Goal: Information Seeking & Learning: Learn about a topic

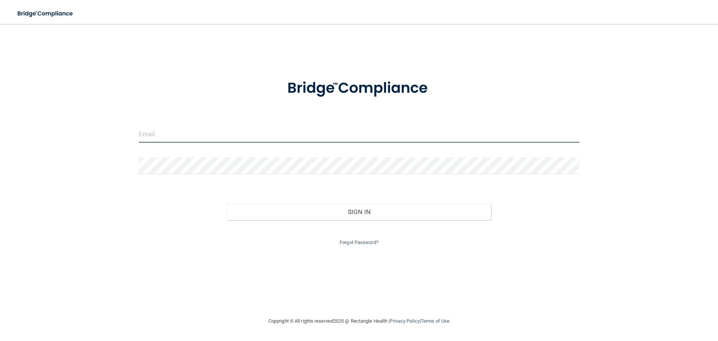
click at [189, 129] on input "email" at bounding box center [359, 134] width 440 height 17
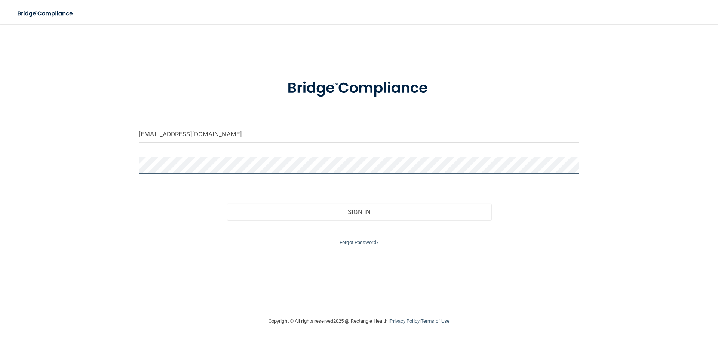
click at [227, 203] on button "Sign In" at bounding box center [359, 211] width 264 height 16
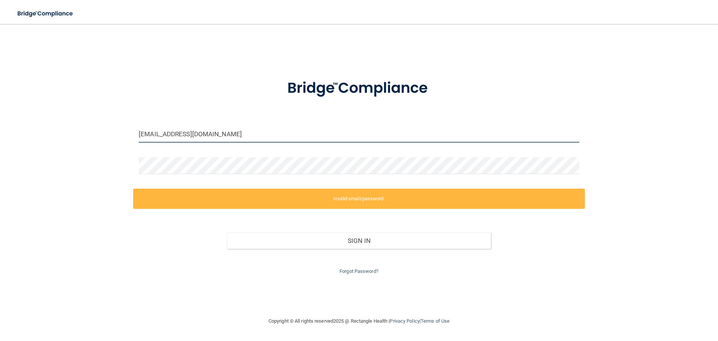
click at [222, 136] on input "[EMAIL_ADDRESS][DOMAIN_NAME]" at bounding box center [359, 134] width 440 height 17
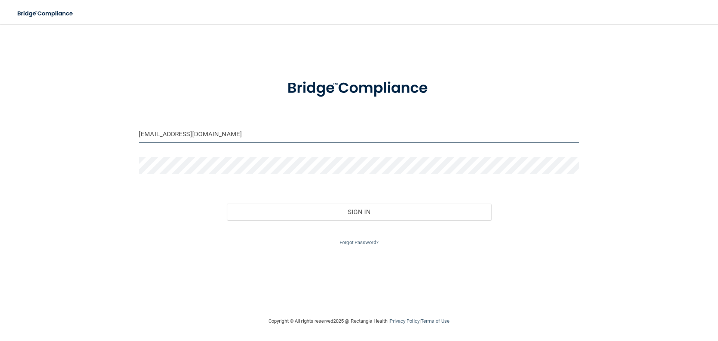
type input "[EMAIL_ADDRESS][DOMAIN_NAME]"
click at [227, 203] on button "Sign In" at bounding box center [359, 211] width 264 height 16
click at [179, 135] on input "email" at bounding box center [359, 134] width 440 height 17
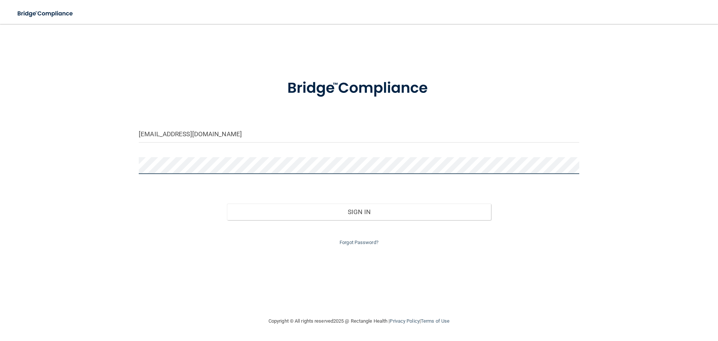
click at [227, 203] on button "Sign In" at bounding box center [359, 211] width 264 height 16
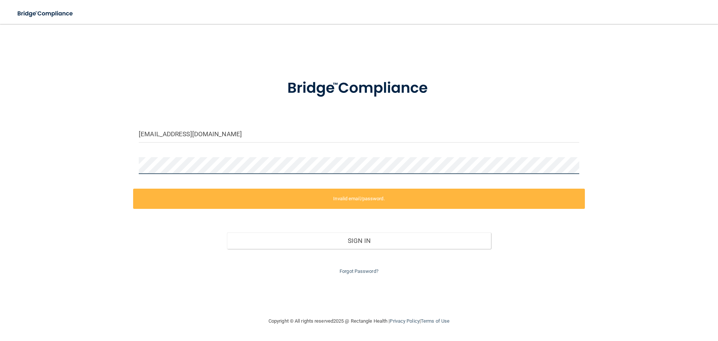
click at [122, 163] on div "tdunnington@royalpeds.com Invalid email/password. You don't have permission to …" at bounding box center [359, 169] width 688 height 277
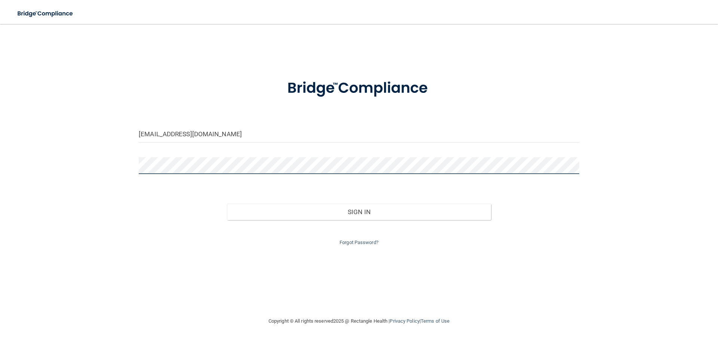
click at [227, 203] on button "Sign In" at bounding box center [359, 211] width 264 height 16
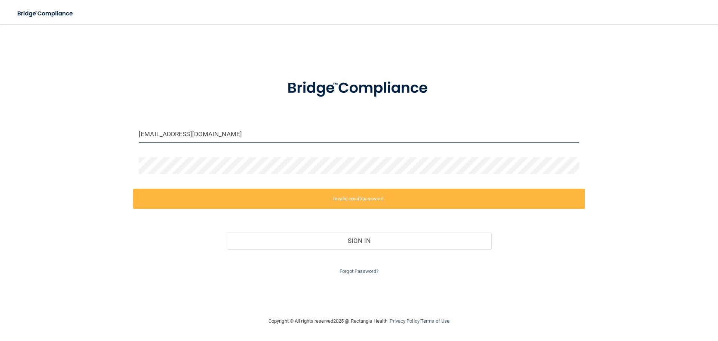
click at [172, 132] on input "tdunnington@royalpeds.com" at bounding box center [359, 134] width 440 height 17
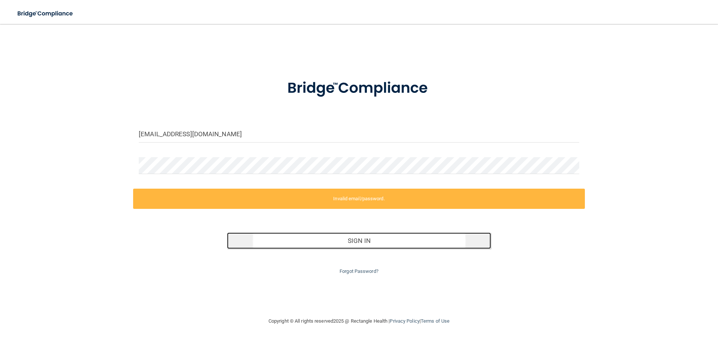
click at [361, 238] on button "Sign In" at bounding box center [359, 240] width 264 height 16
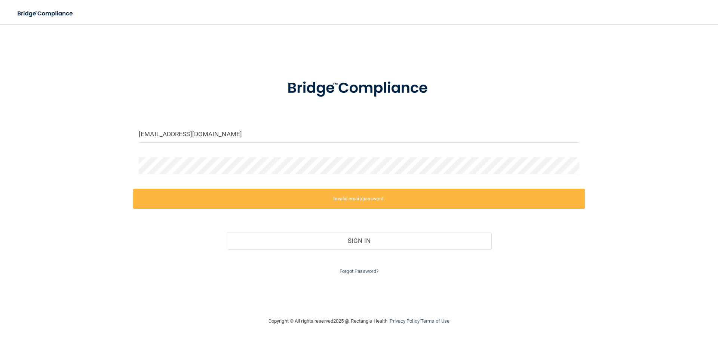
click at [519, 82] on div at bounding box center [359, 88] width 452 height 39
click at [228, 130] on input "tdunnington@royalpeds.com" at bounding box center [359, 134] width 440 height 17
click at [101, 172] on div "tdunnington@royalpeds.com Invalid email/password. You don't have permission to …" at bounding box center [359, 169] width 688 height 277
drag, startPoint x: 236, startPoint y: 134, endPoint x: 89, endPoint y: 142, distance: 147.9
click at [89, 142] on div "tdunnington@royalpeds.com Invalid email/password. You don't have permission to …" at bounding box center [359, 169] width 688 height 277
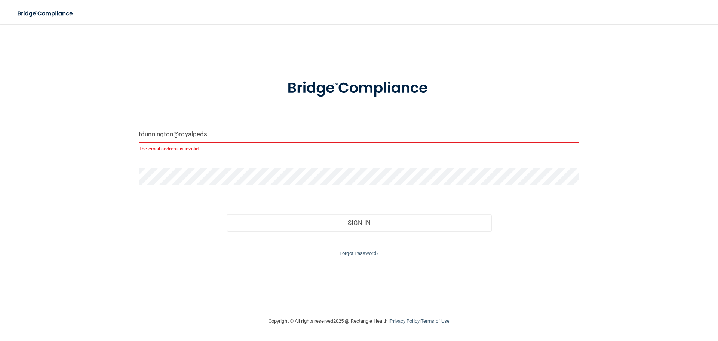
click at [227, 214] on button "Sign In" at bounding box center [359, 222] width 264 height 16
click at [251, 128] on input "tdunnington@royalpeds" at bounding box center [359, 134] width 440 height 17
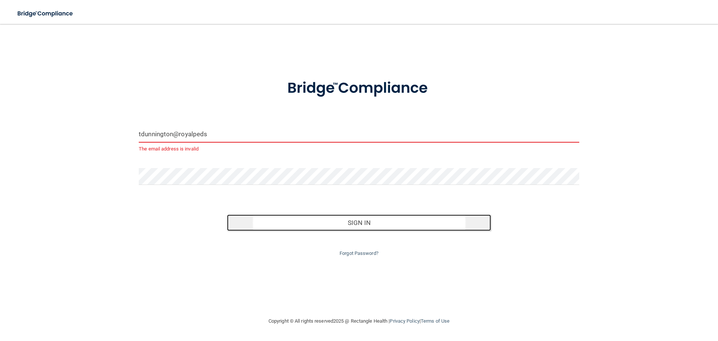
click at [302, 224] on button "Sign In" at bounding box center [359, 222] width 264 height 16
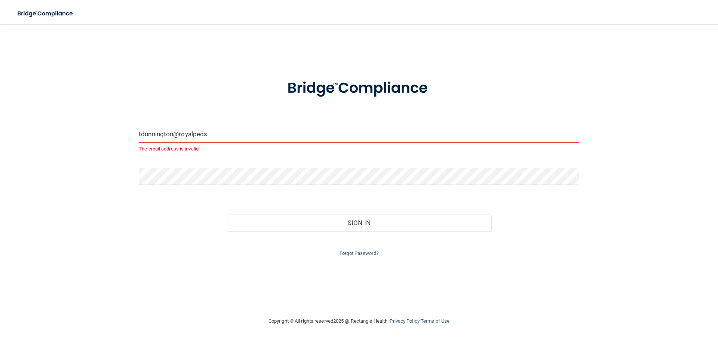
click at [203, 150] on p "The email address is invalid" at bounding box center [359, 148] width 440 height 9
click at [212, 135] on input "tdunnington@royalpeds" at bounding box center [359, 134] width 440 height 17
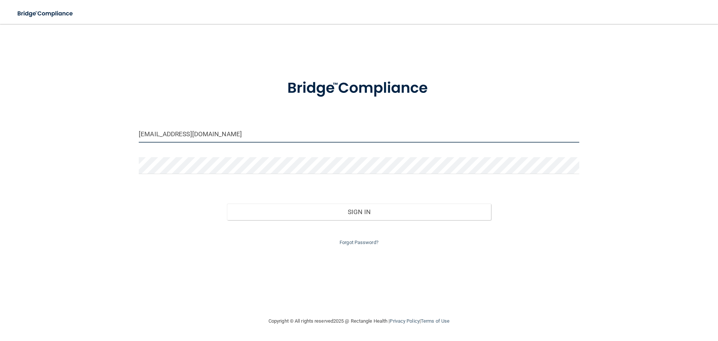
type input "tdunnington@royalpeds.com"
click at [227, 203] on button "Sign In" at bounding box center [359, 211] width 264 height 16
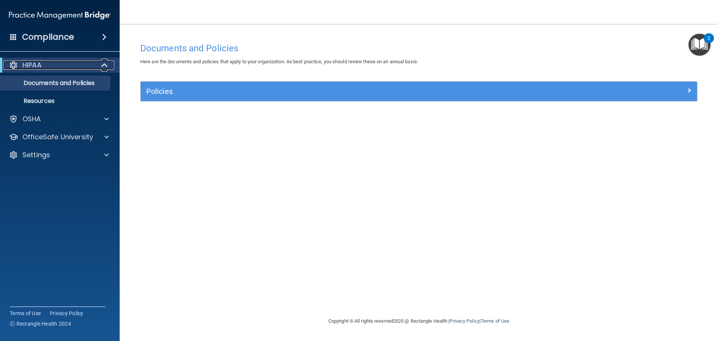
click at [31, 63] on p "HIPAA" at bounding box center [31, 65] width 19 height 9
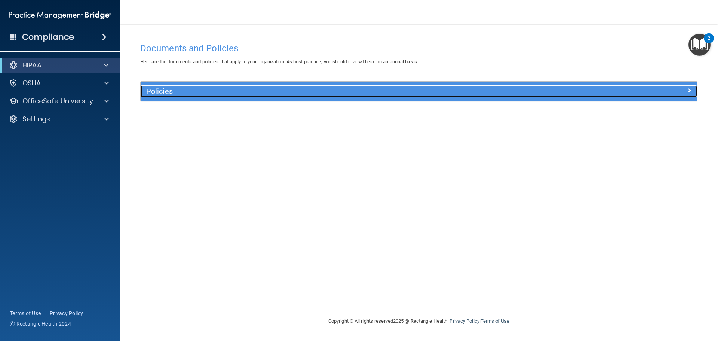
click at [184, 89] on h5 "Policies" at bounding box center [349, 91] width 406 height 8
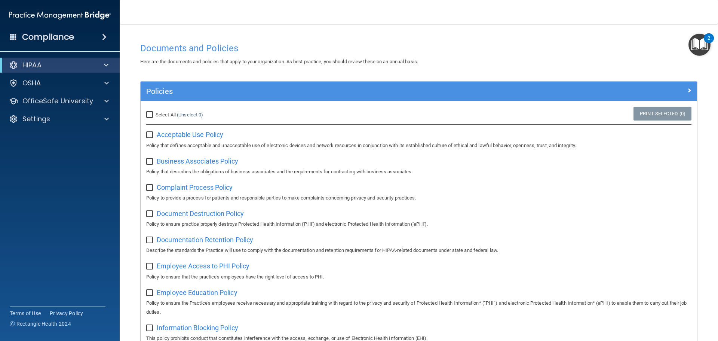
click at [147, 114] on input "Select All (Unselect 0) Unselect All" at bounding box center [150, 115] width 9 height 6
checkbox input "true"
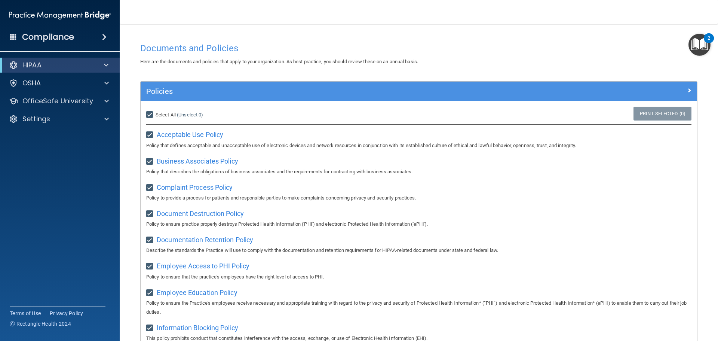
checkbox input "true"
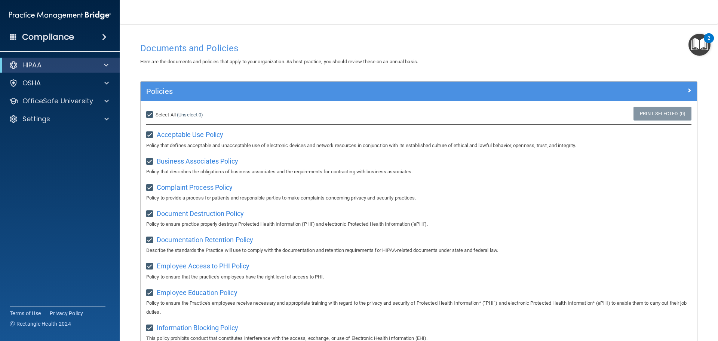
checkbox input "true"
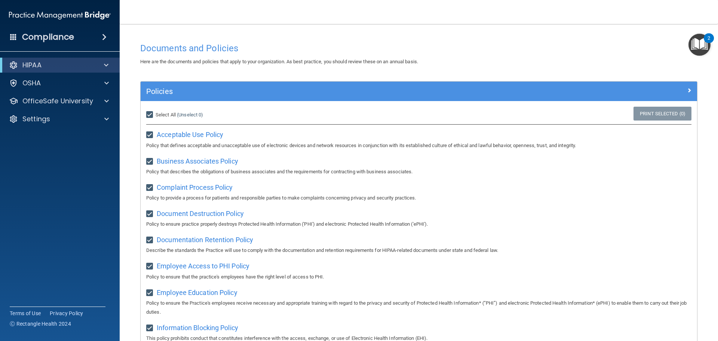
checkbox input "true"
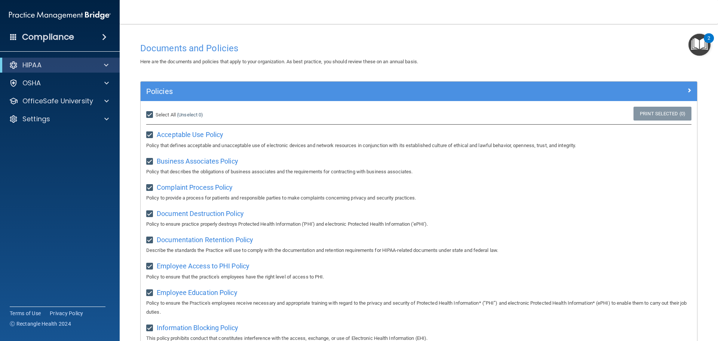
checkbox input "true"
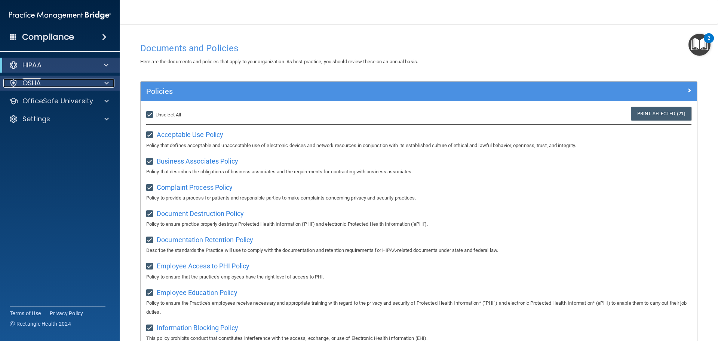
drag, startPoint x: 37, startPoint y: 83, endPoint x: 59, endPoint y: 86, distance: 22.3
click at [37, 83] on p "OSHA" at bounding box center [31, 83] width 19 height 9
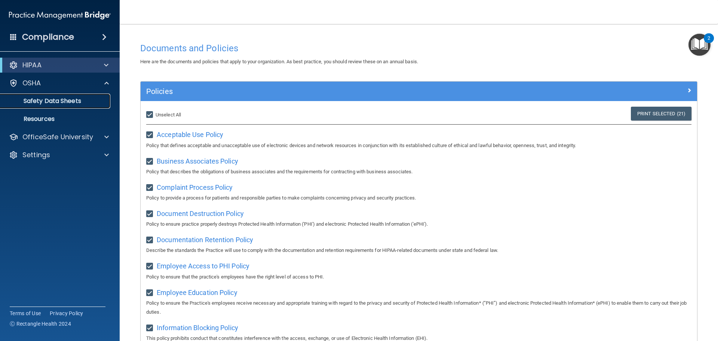
click at [46, 101] on p "Safety Data Sheets" at bounding box center [56, 100] width 102 height 7
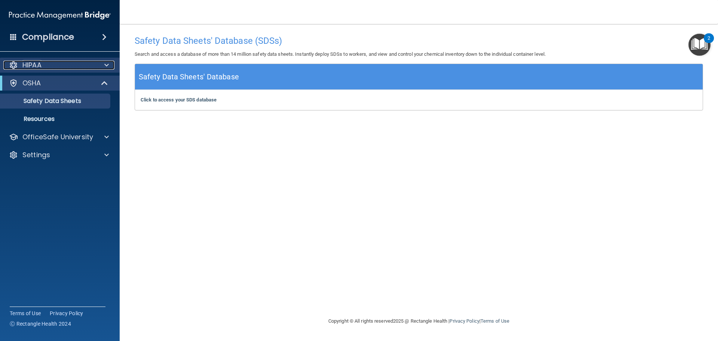
drag, startPoint x: 42, startPoint y: 62, endPoint x: 111, endPoint y: 67, distance: 68.6
click at [42, 62] on div "HIPAA" at bounding box center [49, 65] width 93 height 9
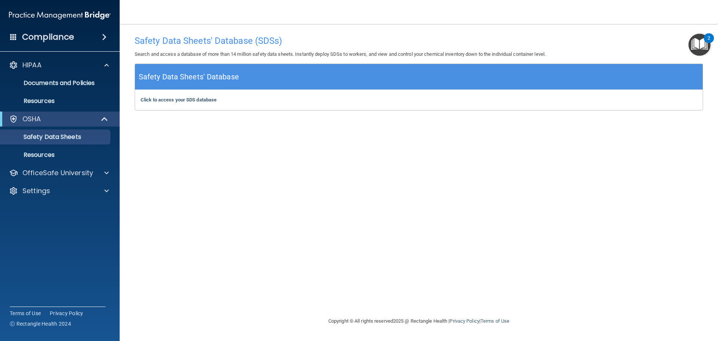
click at [53, 39] on h4 "Compliance" at bounding box center [48, 37] width 52 height 10
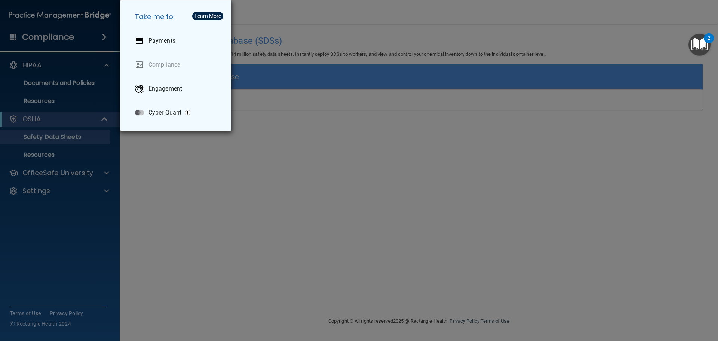
drag, startPoint x: 272, startPoint y: 154, endPoint x: 190, endPoint y: 145, distance: 82.4
click at [271, 154] on div "Take me to: Payments Compliance Engagement Cyber Quant" at bounding box center [359, 170] width 718 height 341
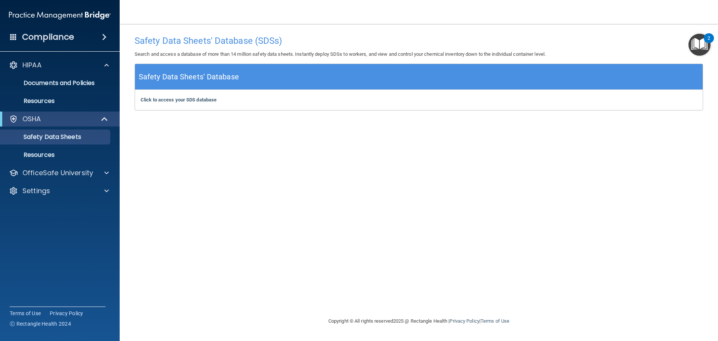
click at [42, 37] on h4 "Compliance" at bounding box center [48, 37] width 52 height 10
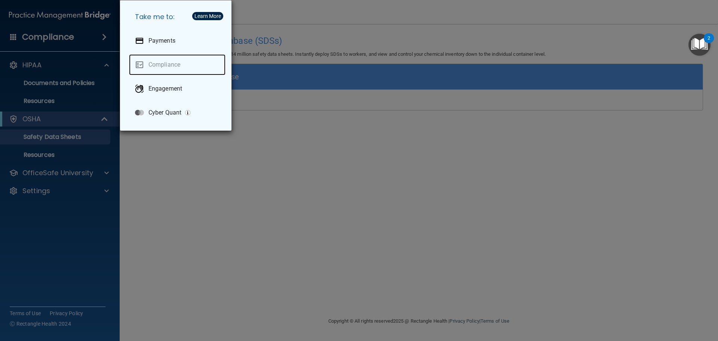
click at [155, 64] on link "Compliance" at bounding box center [177, 64] width 96 height 21
click at [344, 198] on div "Take me to: Payments Compliance Engagement Cyber Quant" at bounding box center [359, 170] width 718 height 341
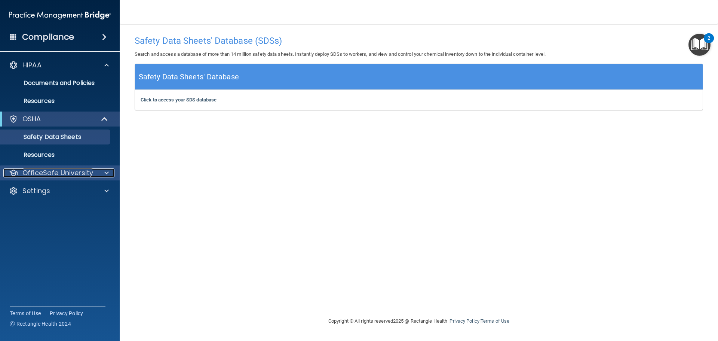
click at [59, 177] on p "OfficeSafe University" at bounding box center [57, 172] width 71 height 9
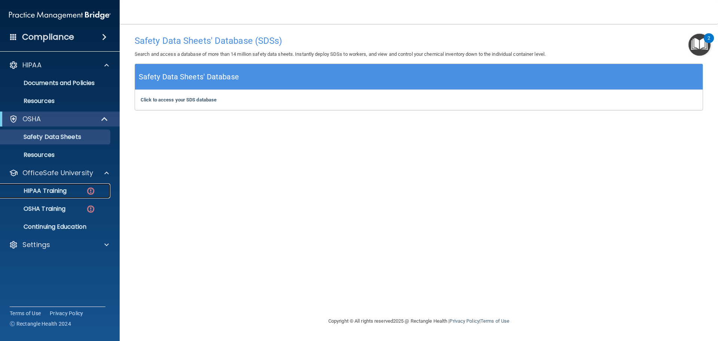
click at [57, 190] on p "HIPAA Training" at bounding box center [36, 190] width 62 height 7
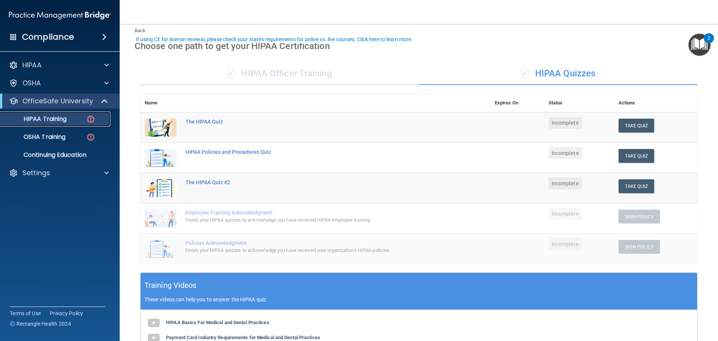
scroll to position [37, 0]
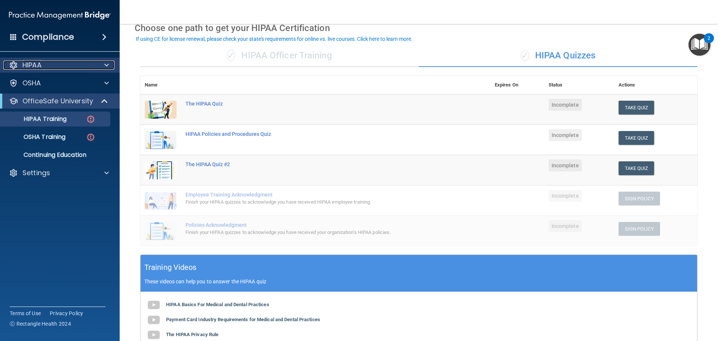
click at [44, 67] on div "HIPAA" at bounding box center [49, 65] width 93 height 9
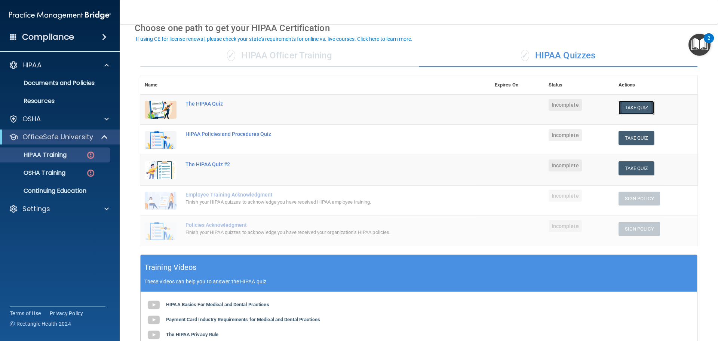
click at [618, 110] on button "Take Quiz" at bounding box center [636, 108] width 36 height 14
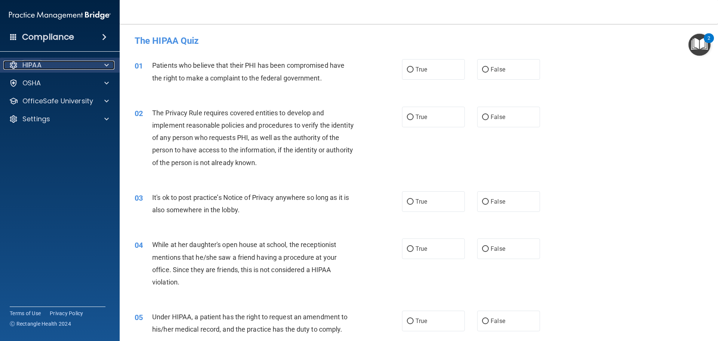
click at [37, 63] on p "HIPAA" at bounding box center [31, 65] width 19 height 9
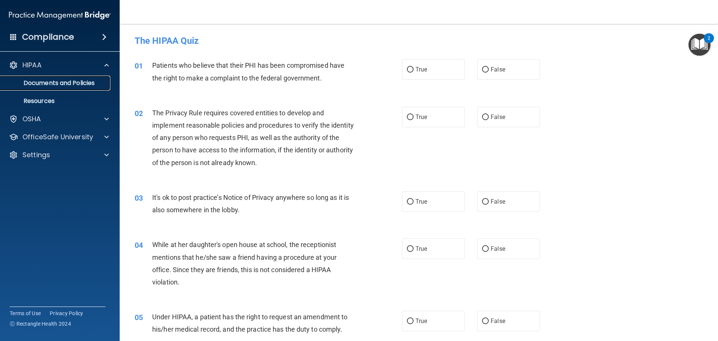
drag, startPoint x: 42, startPoint y: 83, endPoint x: 46, endPoint y: 81, distance: 4.2
click at [42, 82] on p "Documents and Policies" at bounding box center [56, 82] width 102 height 7
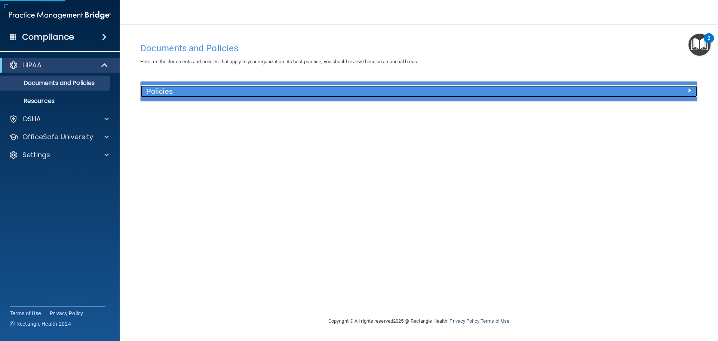
click at [153, 92] on h5 "Policies" at bounding box center [349, 91] width 406 height 8
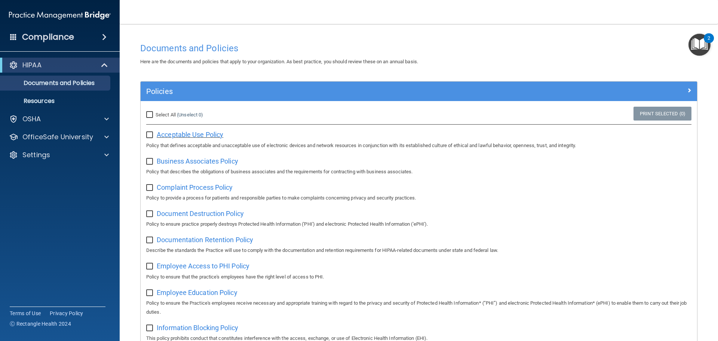
click at [179, 135] on span "Acceptable Use Policy" at bounding box center [190, 134] width 67 height 8
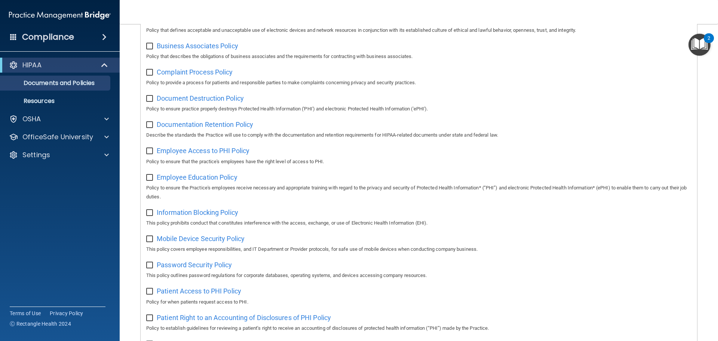
scroll to position [150, 0]
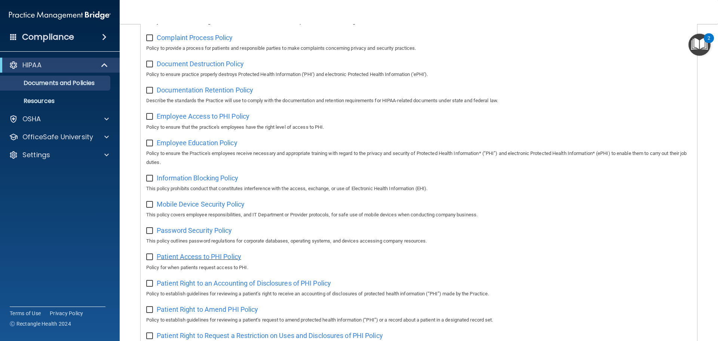
click at [225, 260] on span "Patient Access to PHI Policy" at bounding box center [199, 256] width 84 height 8
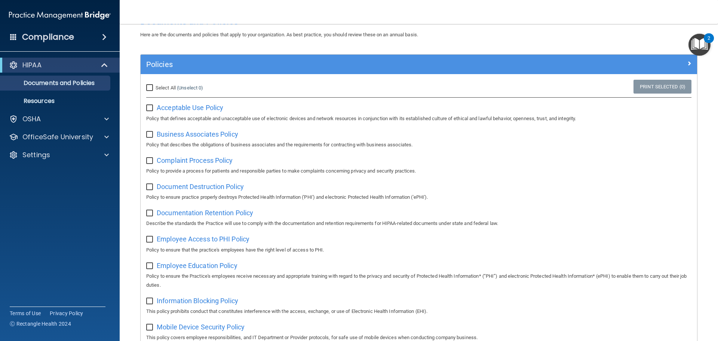
scroll to position [0, 0]
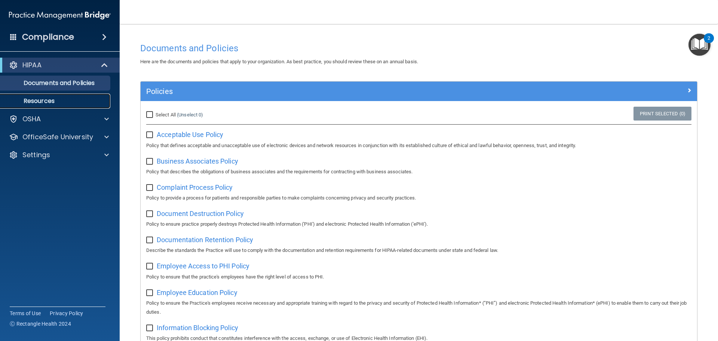
click at [52, 101] on p "Resources" at bounding box center [56, 100] width 102 height 7
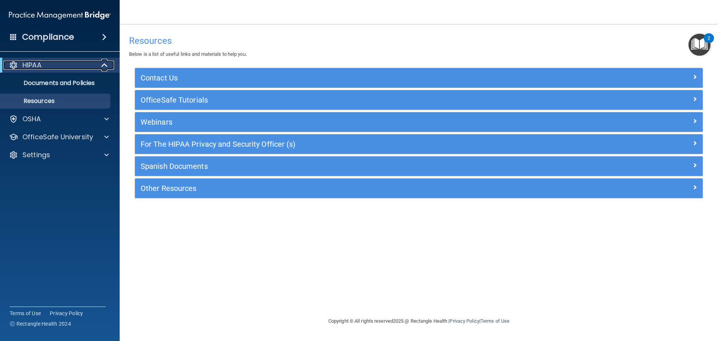
click at [39, 62] on p "HIPAA" at bounding box center [31, 65] width 19 height 9
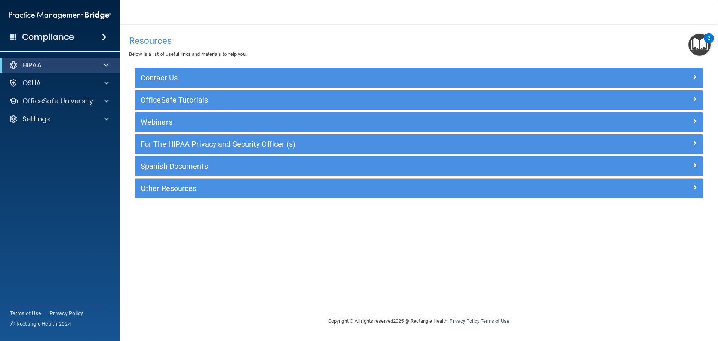
click at [32, 37] on h4 "Compliance" at bounding box center [48, 37] width 52 height 10
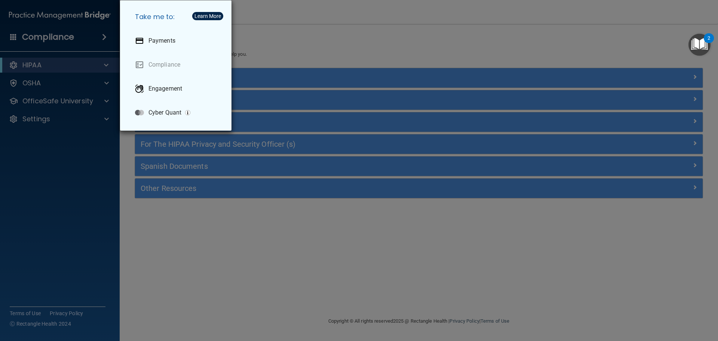
drag, startPoint x: 79, startPoint y: 191, endPoint x: 83, endPoint y: 178, distance: 14.1
click at [79, 191] on div "Take me to: Payments Compliance Engagement Cyber Quant" at bounding box center [359, 170] width 718 height 341
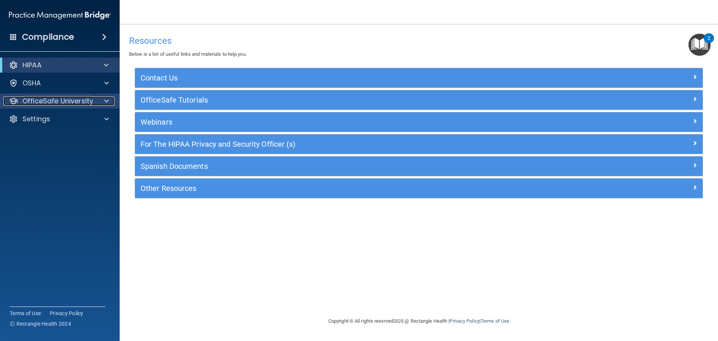
click at [68, 99] on p "OfficeSafe University" at bounding box center [57, 100] width 71 height 9
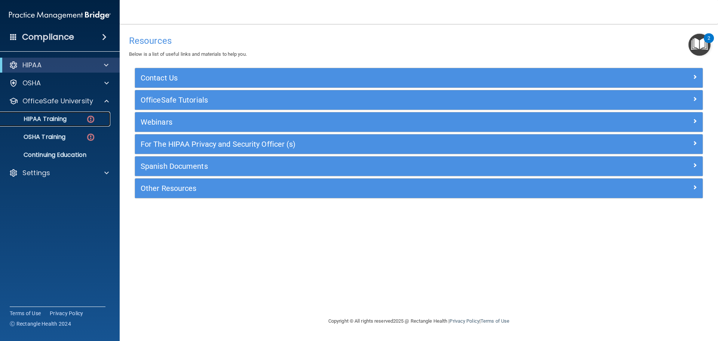
click at [43, 118] on p "HIPAA Training" at bounding box center [36, 118] width 62 height 7
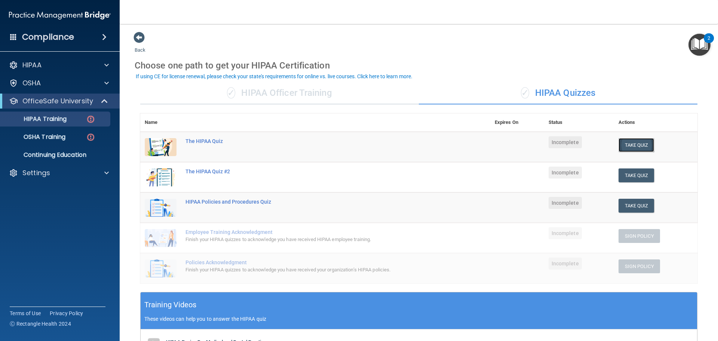
click at [624, 146] on button "Take Quiz" at bounding box center [636, 145] width 36 height 14
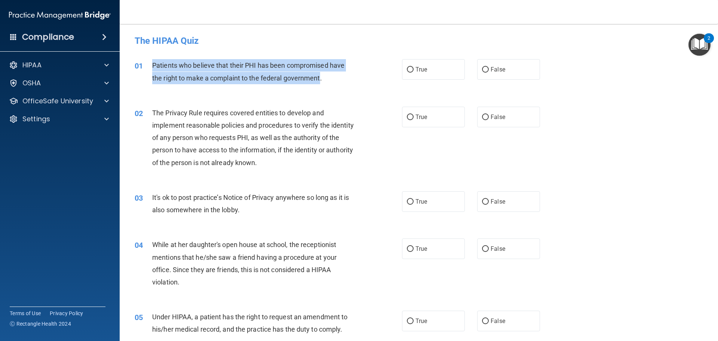
drag, startPoint x: 320, startPoint y: 78, endPoint x: 147, endPoint y: 66, distance: 172.8
click at [147, 66] on div "01 Patients who believe that their PHI has been compromised have the right to m…" at bounding box center [268, 73] width 290 height 28
copy div "Patients who believe that their PHI has been compromised have the right to make…"
click at [408, 70] on input "True" at bounding box center [410, 70] width 7 height 6
radio input "true"
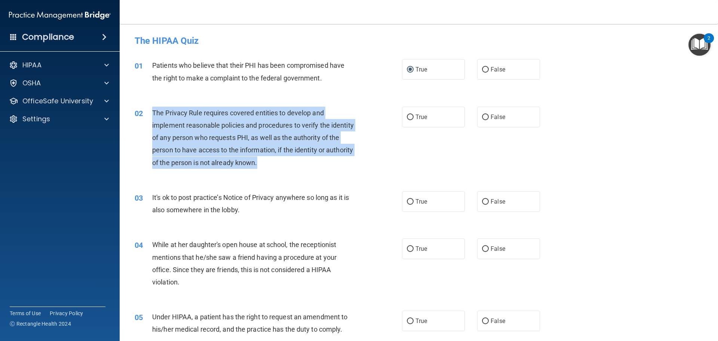
drag, startPoint x: 287, startPoint y: 162, endPoint x: 147, endPoint y: 109, distance: 150.3
click at [147, 109] on div "02 The Privacy Rule requires covered entities to develop and implement reasonab…" at bounding box center [268, 140] width 290 height 66
copy div "The Privacy Rule requires covered entities to develop and implement reasonable …"
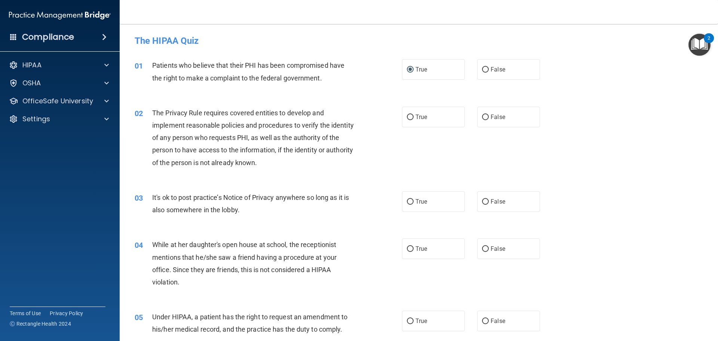
click at [299, 96] on div "01 Patients who believe that their PHI has been compromised have the right to m…" at bounding box center [418, 73] width 579 height 47
click at [410, 118] on input "True" at bounding box center [410, 117] width 7 height 6
radio input "true"
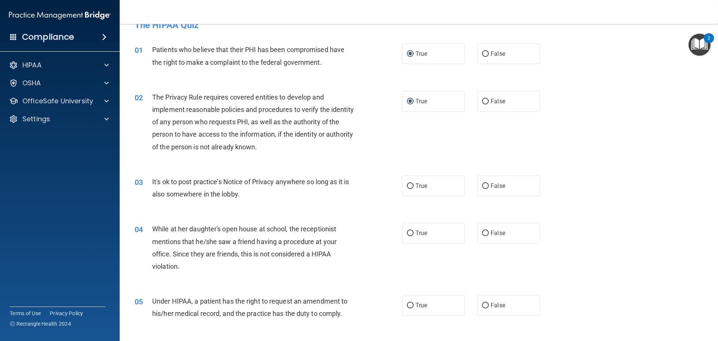
scroll to position [8, 0]
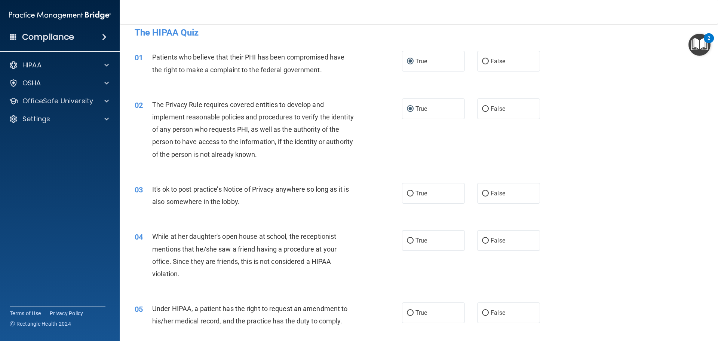
click at [280, 207] on div "It's ok to post practice’s Notice of Privacy anywhere so long as it is also som…" at bounding box center [256, 195] width 209 height 25
click at [483, 195] on input "False" at bounding box center [485, 194] width 7 height 6
radio input "true"
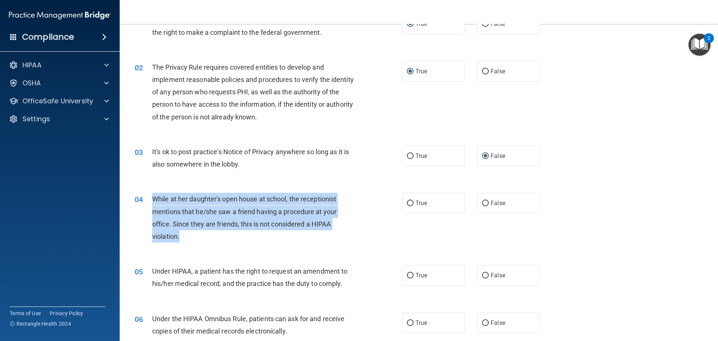
drag, startPoint x: 183, startPoint y: 239, endPoint x: 154, endPoint y: 198, distance: 50.1
click at [154, 198] on div "While at her daughter's open house at school, the receptionist mentions that he…" at bounding box center [256, 218] width 209 height 50
copy span "While at her daughter's open house at school, the receptionist mentions that he…"
click at [482, 202] on input "False" at bounding box center [485, 203] width 7 height 6
radio input "true"
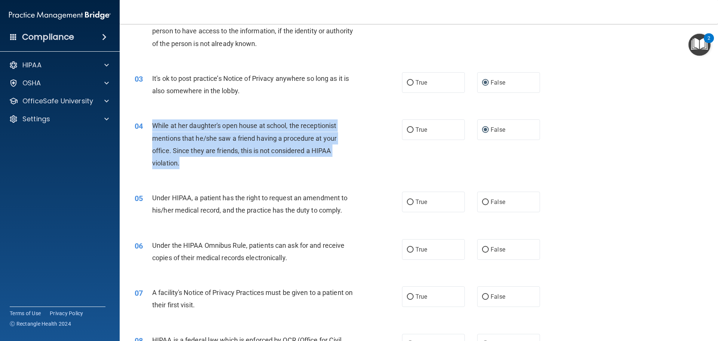
scroll to position [120, 0]
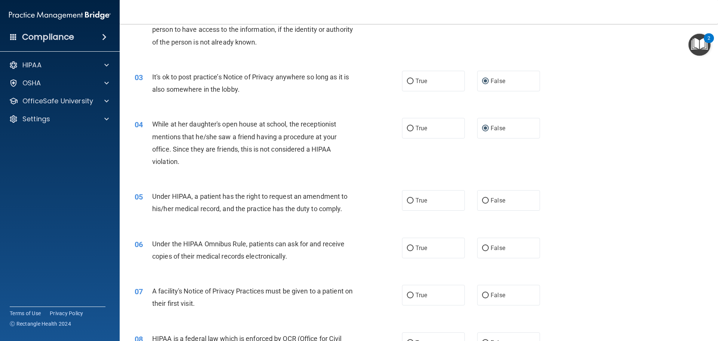
click at [341, 210] on span "Under HIPAA, a patient has the right to request an amendment to his/her medical…" at bounding box center [249, 202] width 195 height 20
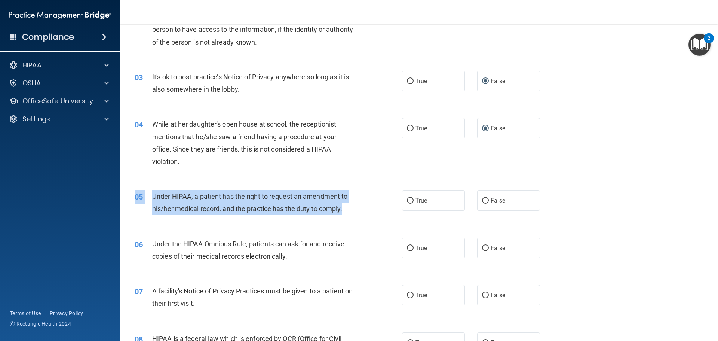
drag, startPoint x: 349, startPoint y: 209, endPoint x: 130, endPoint y: 195, distance: 219.5
click at [130, 195] on div "05 Under HIPAA, a patient has the right to request an amendment to his/her medi…" at bounding box center [268, 204] width 290 height 28
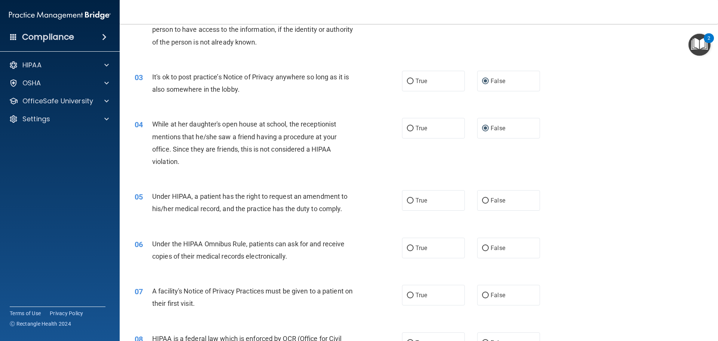
drag, startPoint x: 191, startPoint y: 201, endPoint x: 171, endPoint y: 225, distance: 31.4
click at [171, 231] on div "06 Under the HIPAA Omnibus Rule, patients can ask for and receive copies of the…" at bounding box center [418, 251] width 579 height 47
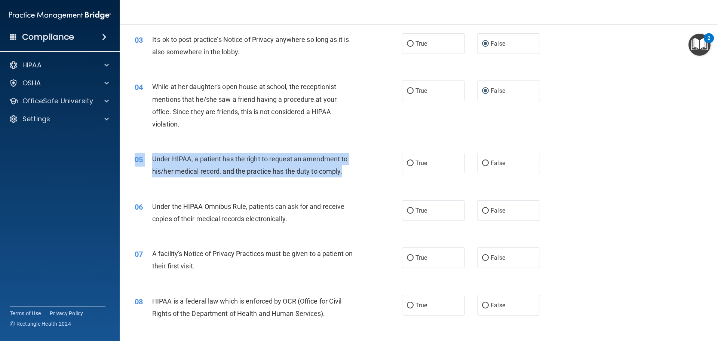
drag, startPoint x: 347, startPoint y: 174, endPoint x: 153, endPoint y: 150, distance: 195.9
click at [153, 150] on div "05 Under HIPAA, a patient has the right to request an amendment to his/her medi…" at bounding box center [418, 166] width 579 height 47
click at [369, 175] on div "05 Under HIPAA, a patient has the right to request an amendment to his/her medi…" at bounding box center [268, 167] width 290 height 28
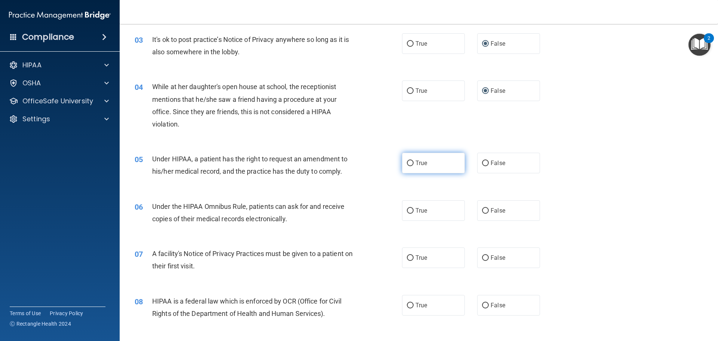
click at [407, 164] on input "True" at bounding box center [410, 163] width 7 height 6
radio input "true"
click at [409, 211] on input "True" at bounding box center [410, 211] width 7 height 6
radio input "true"
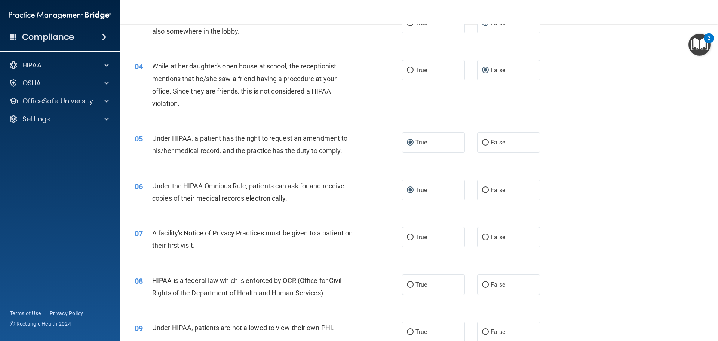
scroll to position [195, 0]
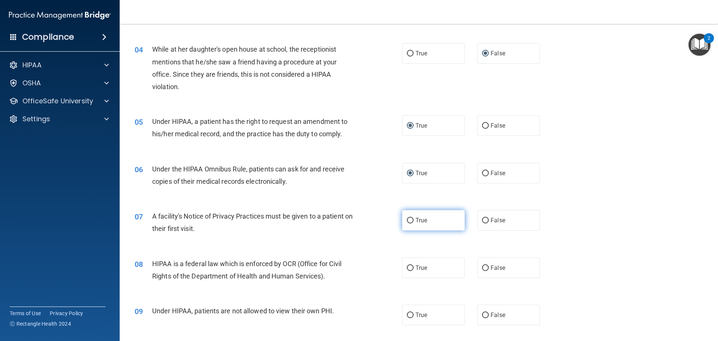
click at [407, 219] on input "True" at bounding box center [410, 221] width 7 height 6
radio input "true"
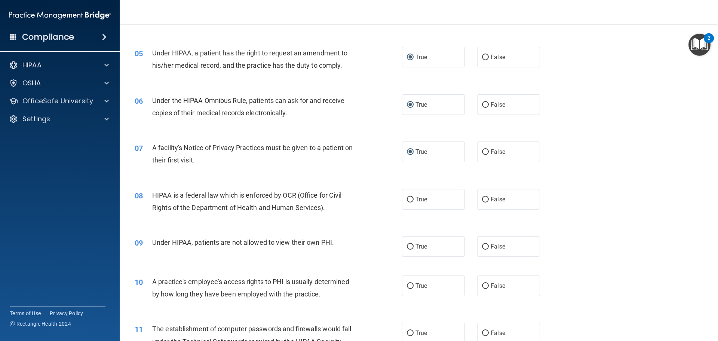
scroll to position [270, 0]
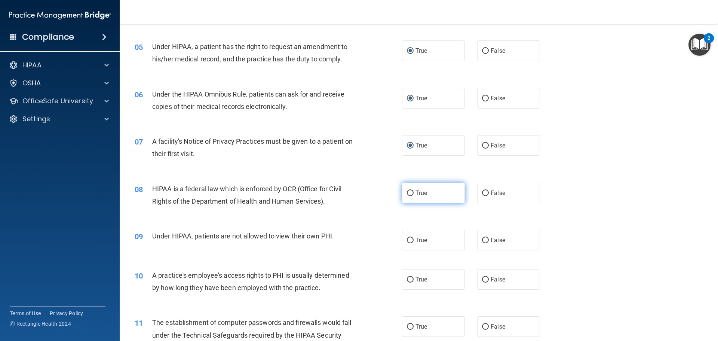
click at [410, 189] on label "True" at bounding box center [433, 192] width 63 height 21
click at [410, 190] on input "True" at bounding box center [410, 193] width 7 height 6
radio input "true"
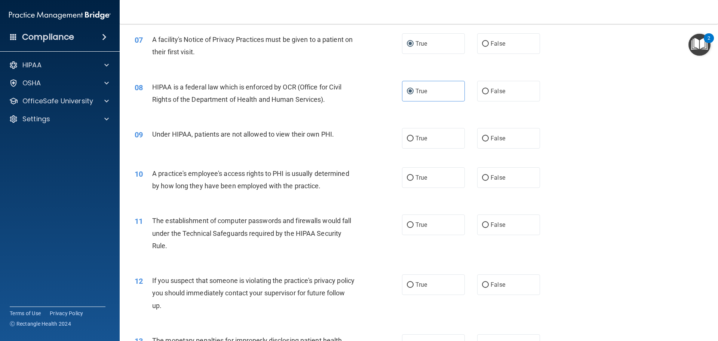
scroll to position [382, 0]
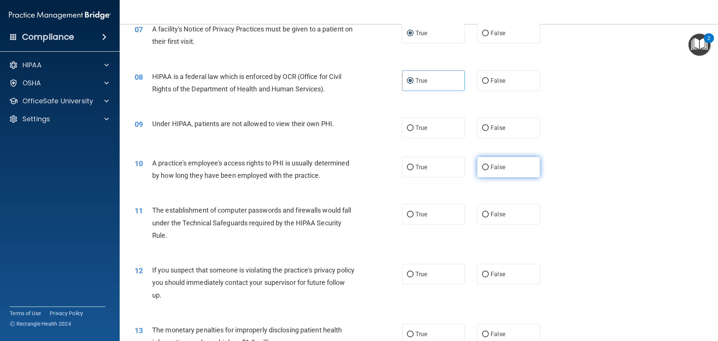
click at [482, 167] on input "False" at bounding box center [485, 167] width 7 height 6
radio input "true"
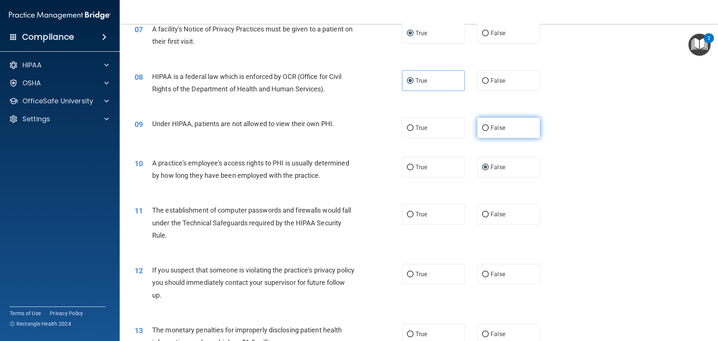
click at [482, 130] on input "False" at bounding box center [485, 128] width 7 height 6
radio input "true"
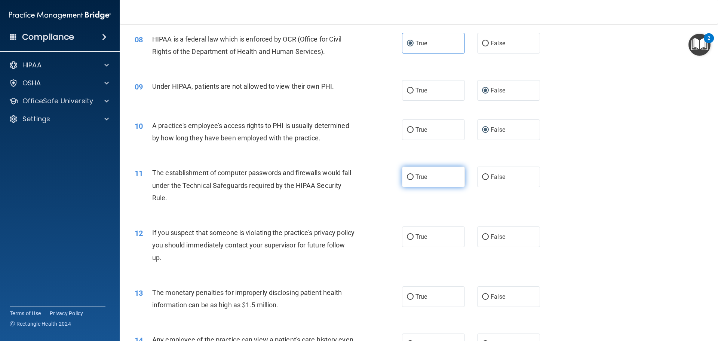
click at [407, 176] on input "True" at bounding box center [410, 177] width 7 height 6
radio input "true"
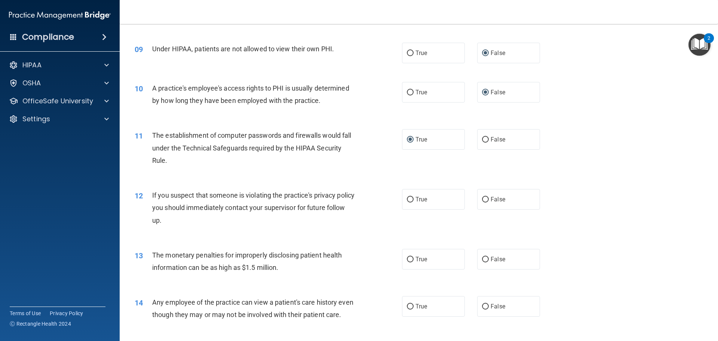
click at [353, 231] on div "12 If you suspect that someone is violating the practice's privacy policy you s…" at bounding box center [418, 209] width 579 height 60
click at [407, 200] on input "True" at bounding box center [410, 200] width 7 height 6
radio input "true"
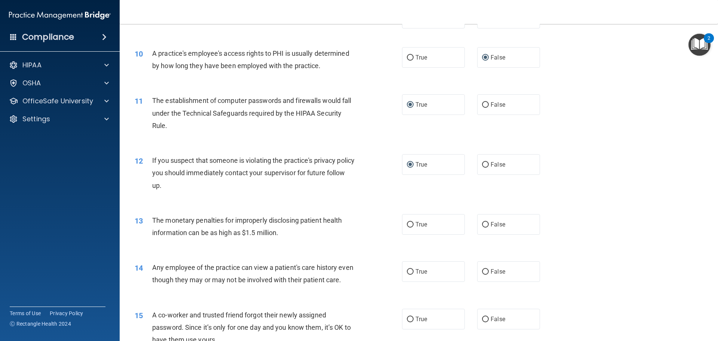
scroll to position [532, 0]
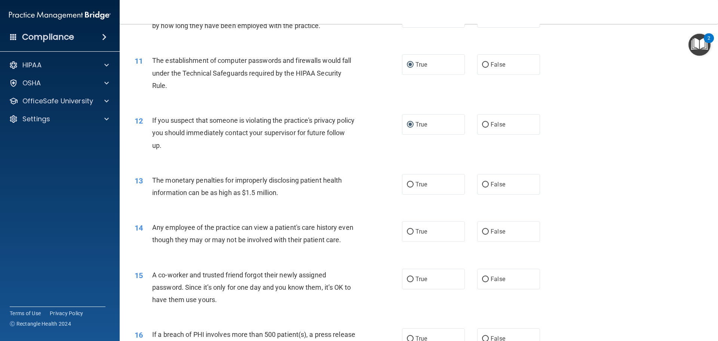
click at [305, 199] on div "13 The monetary penalties for improperly disclosing patient health information …" at bounding box center [268, 188] width 290 height 28
click at [409, 185] on input "True" at bounding box center [410, 185] width 7 height 6
radio input "true"
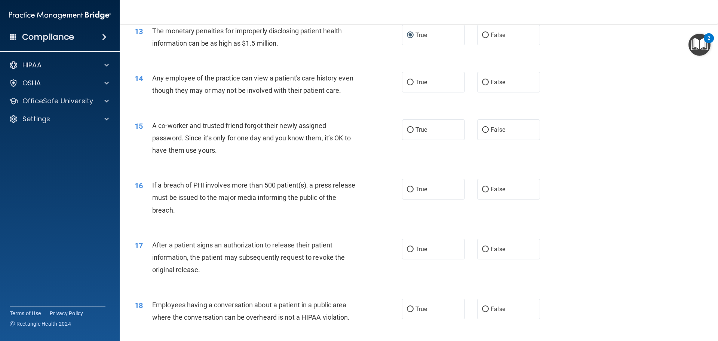
scroll to position [681, 0]
click at [482, 132] on input "False" at bounding box center [485, 130] width 7 height 6
radio input "true"
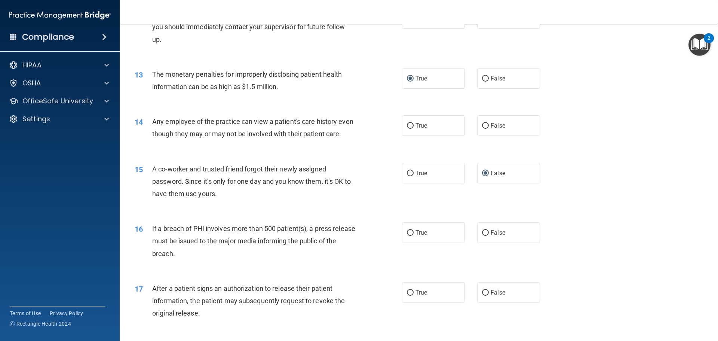
scroll to position [606, 0]
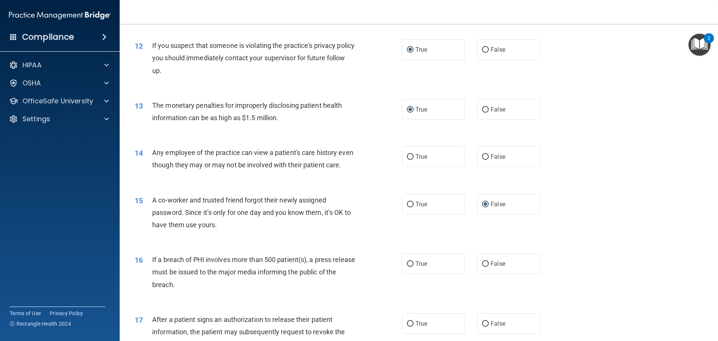
click at [286, 171] on div "Any employee of the practice can view a patient's care history even though they…" at bounding box center [256, 158] width 209 height 25
